Goal: Communication & Community: Answer question/provide support

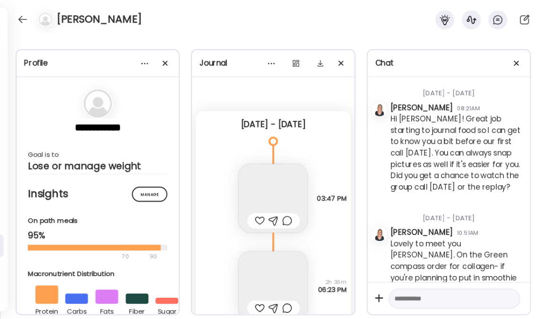
scroll to position [6385, 0]
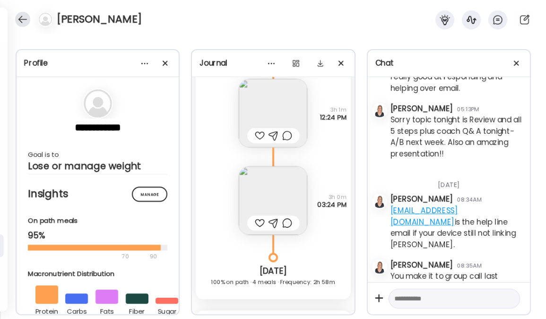
click at [20, 18] on div at bounding box center [22, 19] width 15 height 15
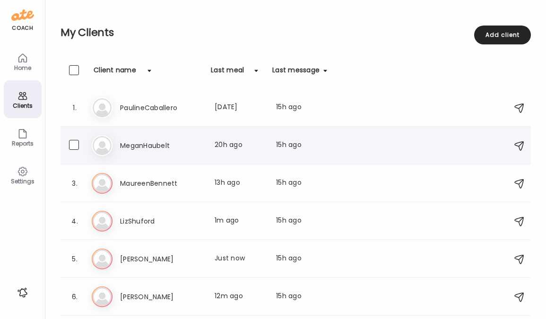
scroll to position [109, 0]
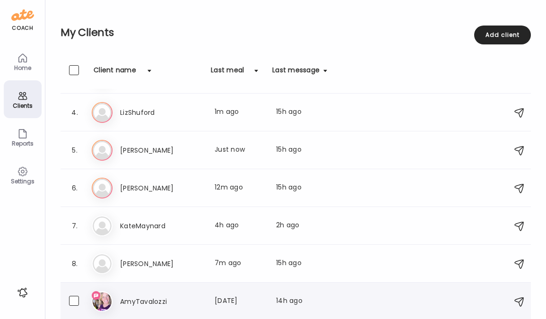
click at [151, 302] on h3 "AmyTavalozzi" at bounding box center [161, 301] width 83 height 11
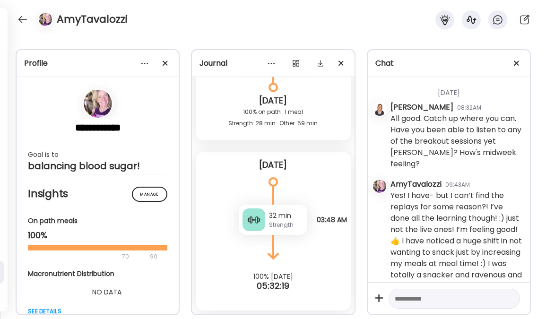
scroll to position [9504, 0]
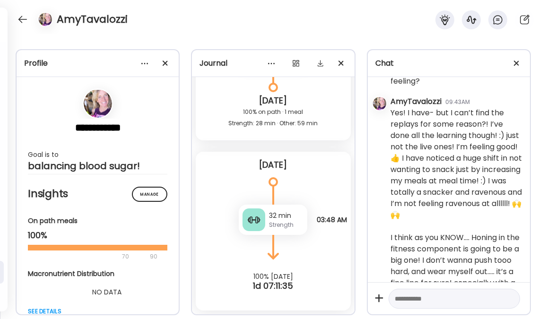
click at [430, 301] on textarea at bounding box center [446, 298] width 102 height 11
type textarea "**********"
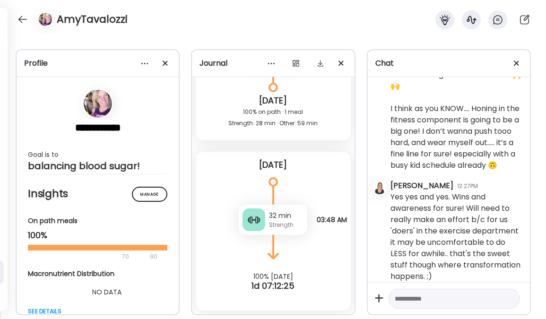
scroll to position [9634, 0]
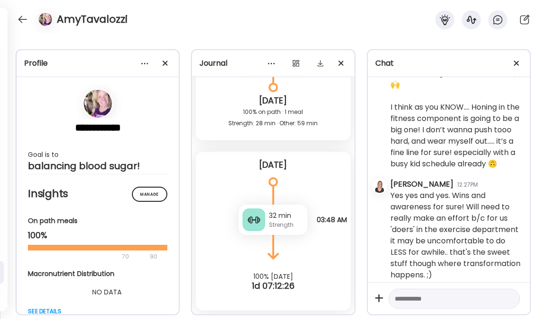
click at [416, 296] on textarea at bounding box center [446, 298] width 102 height 11
type textarea "**********"
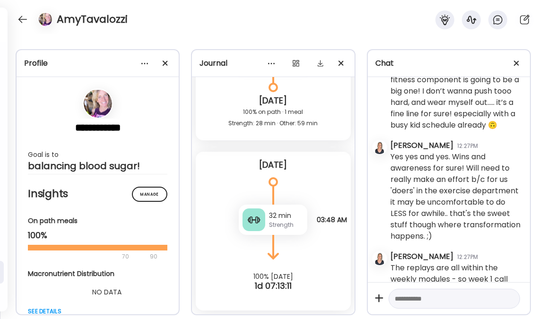
scroll to position [9712, 0]
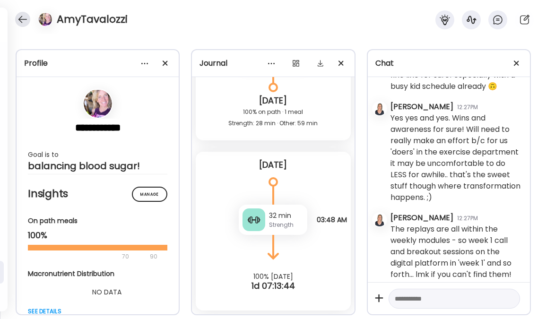
click at [24, 19] on div at bounding box center [22, 19] width 15 height 15
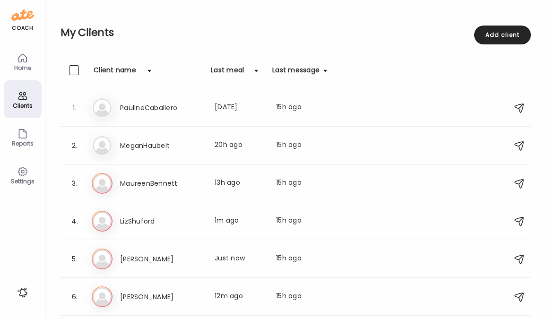
click at [22, 101] on icon at bounding box center [22, 95] width 11 height 11
click at [154, 221] on h3 "LizShuford" at bounding box center [161, 221] width 83 height 11
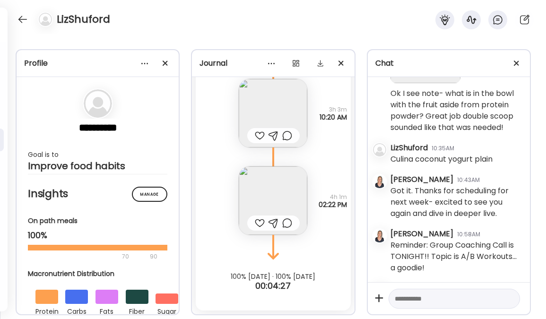
scroll to position [6979, 0]
